Goal: Task Accomplishment & Management: Manage account settings

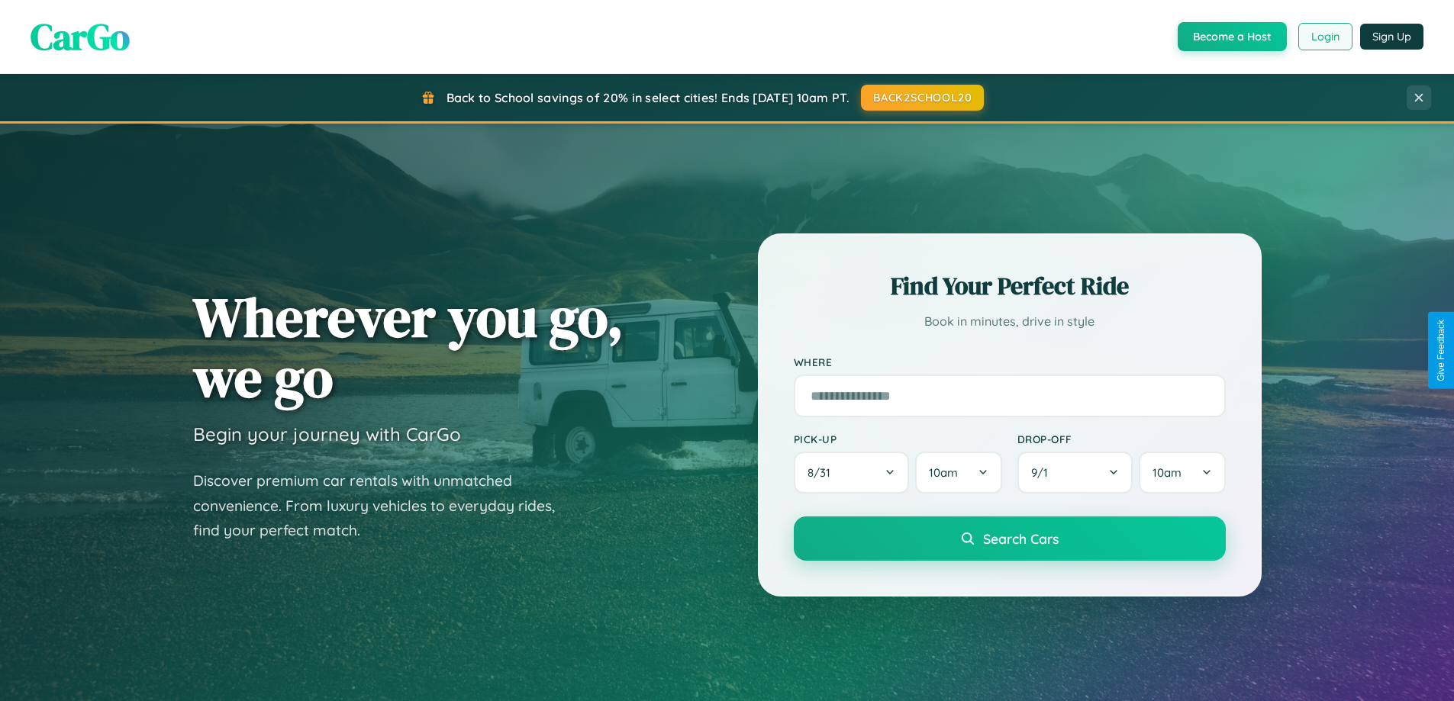
click at [1324, 37] on button "Login" at bounding box center [1325, 36] width 54 height 27
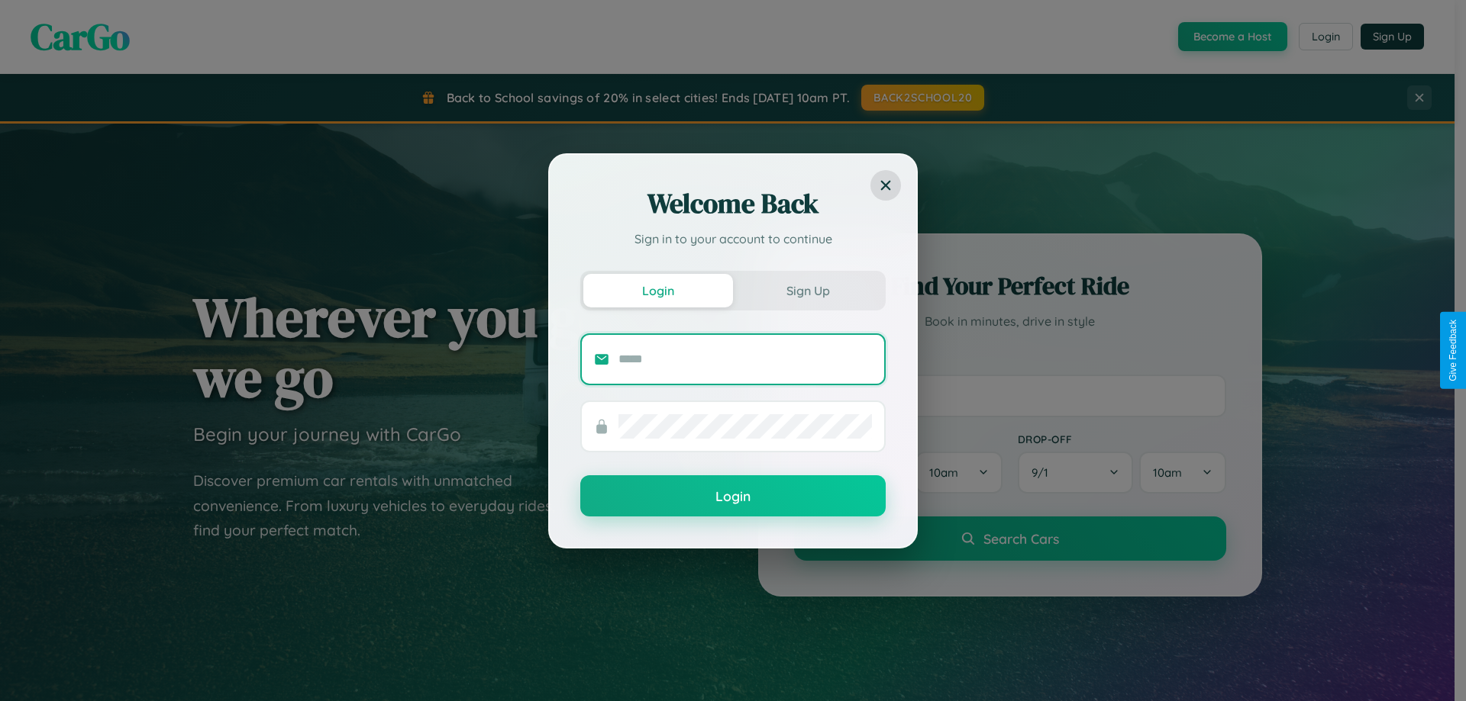
click at [745, 359] on input "text" at bounding box center [744, 359] width 253 height 24
type input "**********"
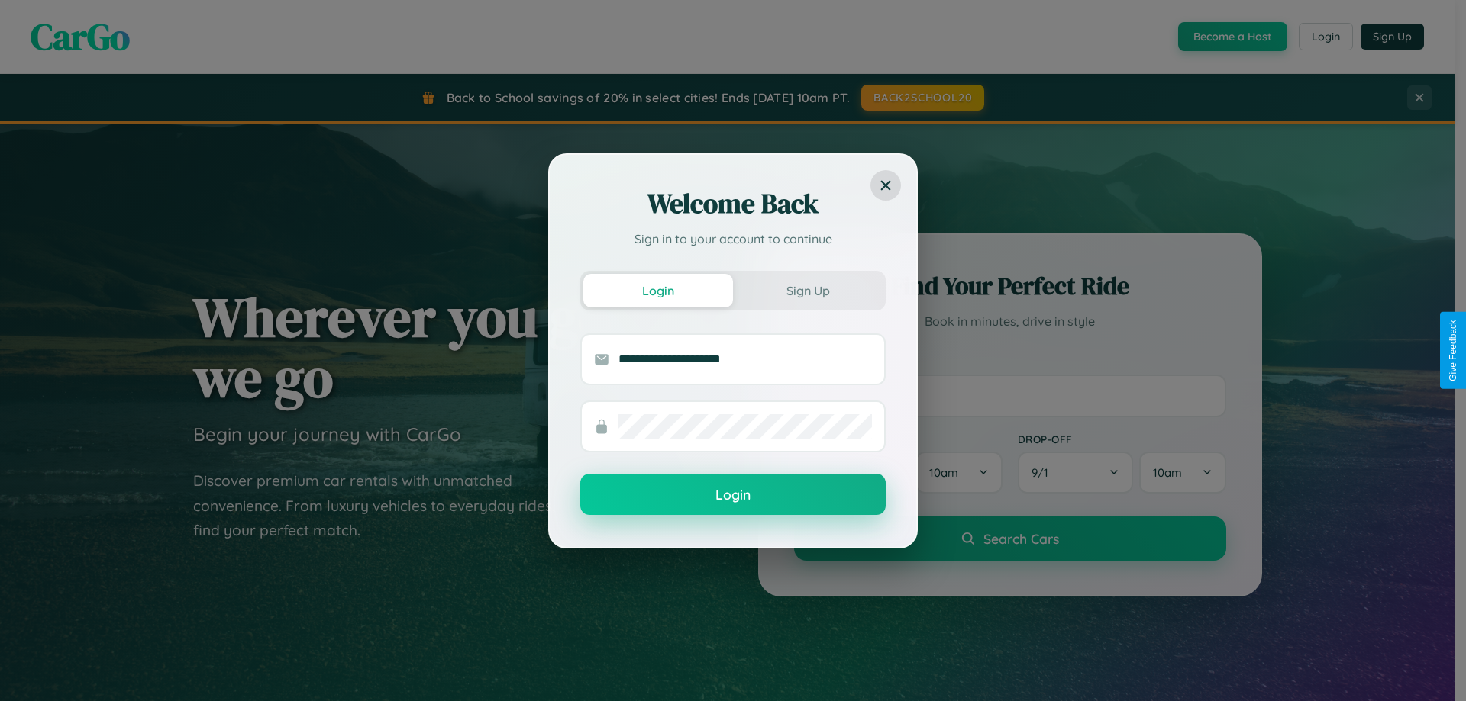
click at [733, 495] on button "Login" at bounding box center [732, 494] width 305 height 41
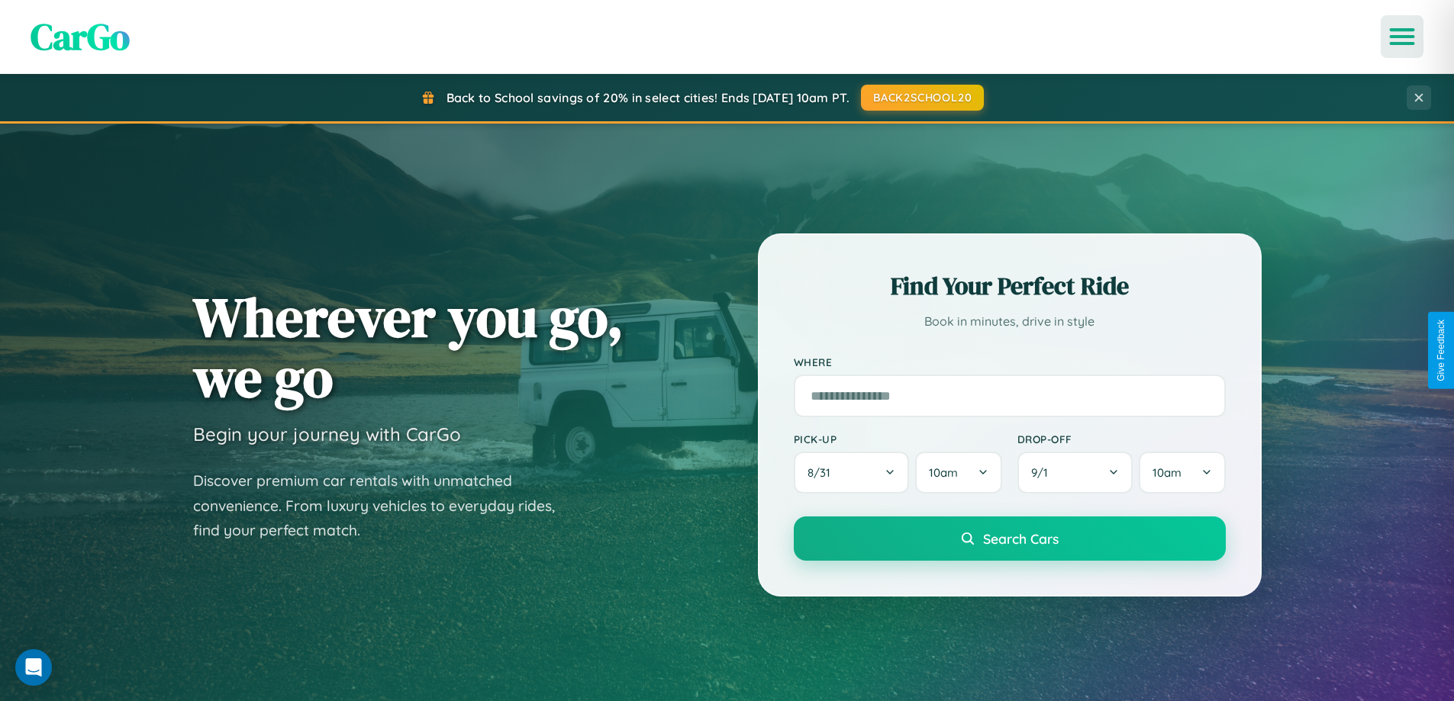
click at [1402, 37] on icon "Open menu" at bounding box center [1402, 37] width 22 height 14
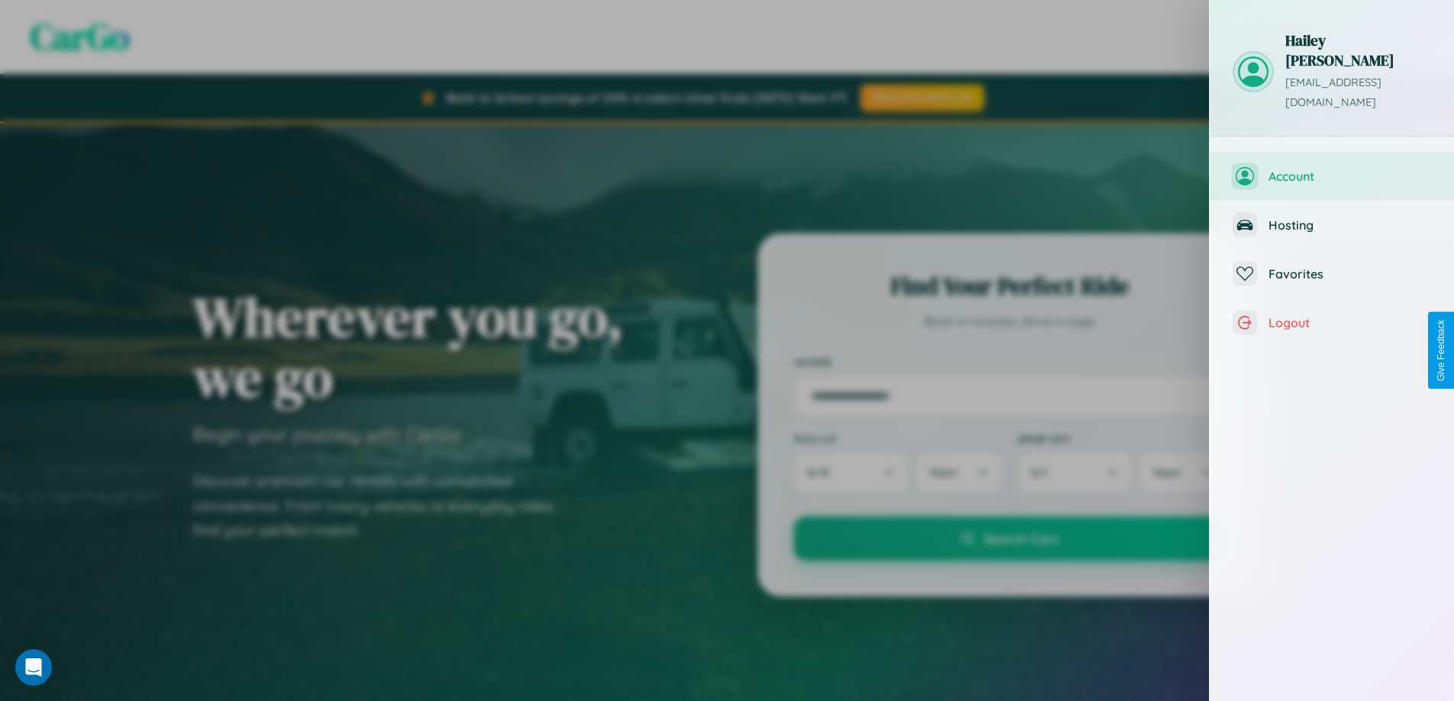
click at [1332, 169] on span "Account" at bounding box center [1350, 176] width 163 height 15
